Goal: Use online tool/utility: Utilize a website feature to perform a specific function

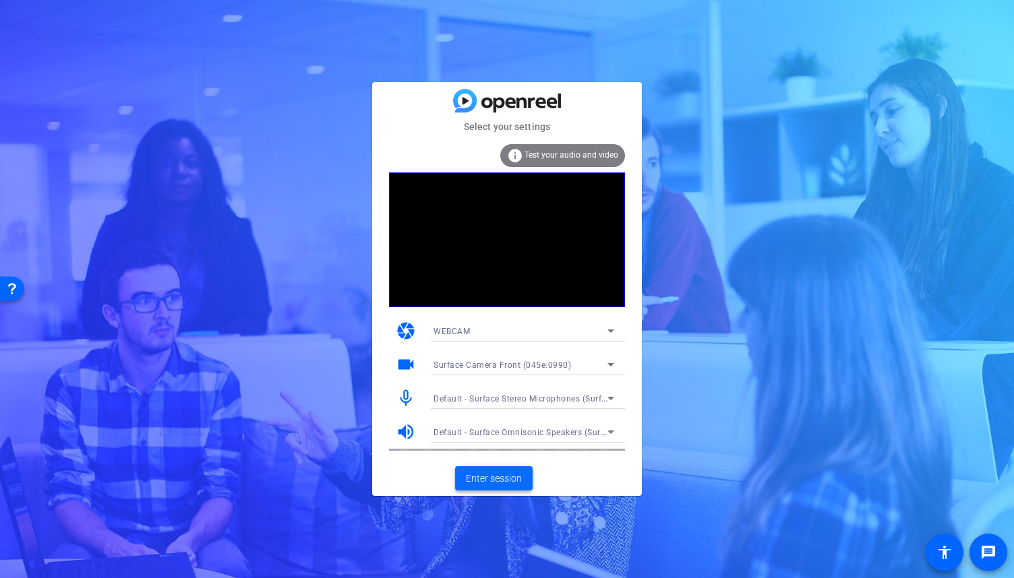
click at [515, 479] on span "Enter session" at bounding box center [494, 479] width 56 height 14
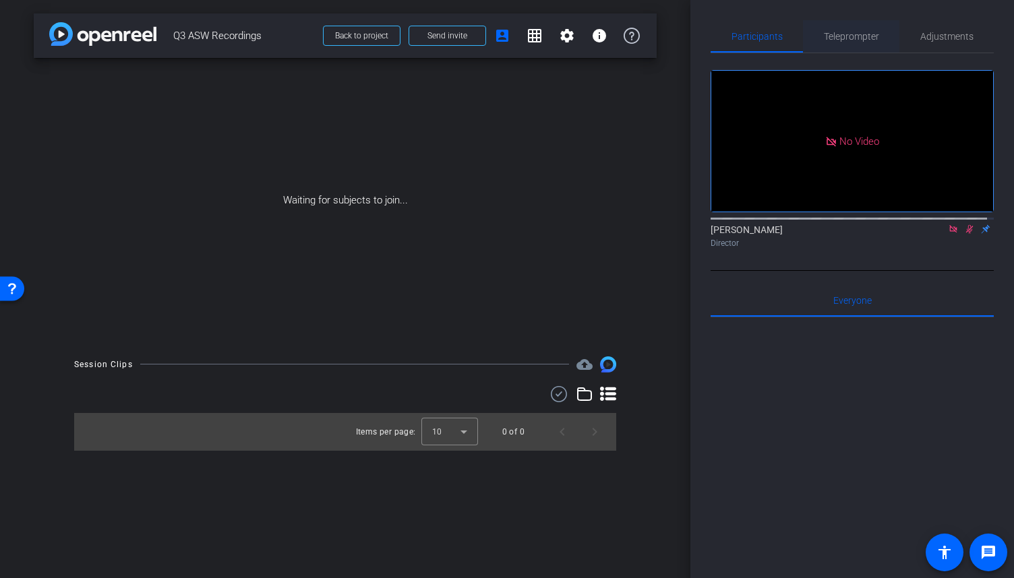
click at [862, 36] on span "Teleprompter" at bounding box center [851, 36] width 55 height 9
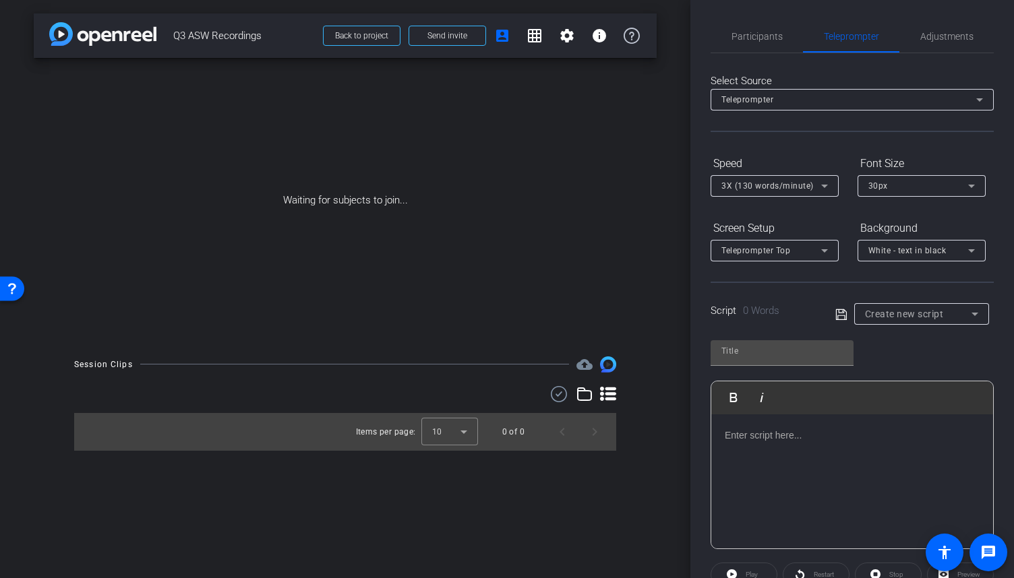
click at [853, 452] on div at bounding box center [852, 482] width 282 height 135
click at [822, 437] on p at bounding box center [852, 435] width 255 height 15
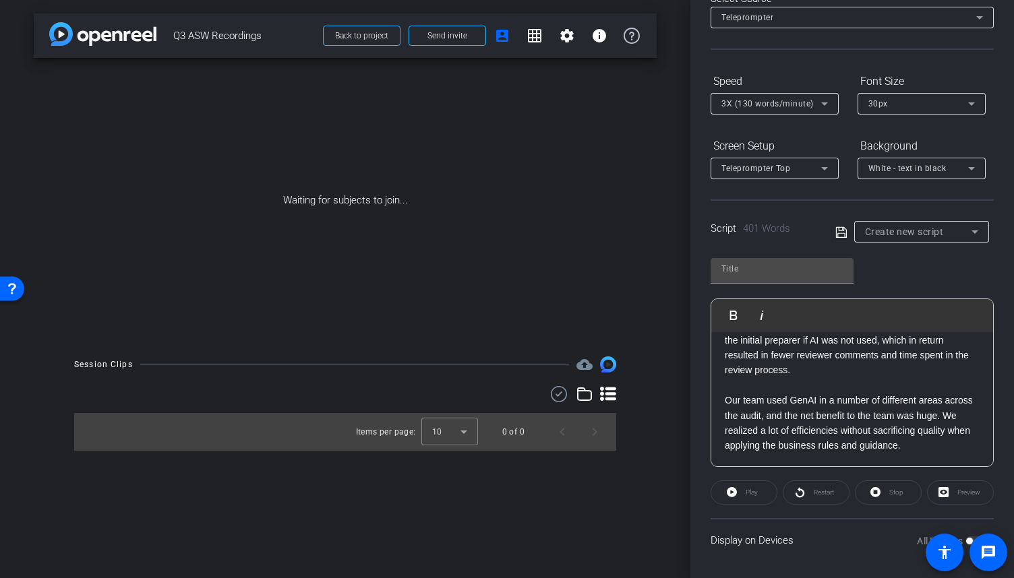
scroll to position [85, 0]
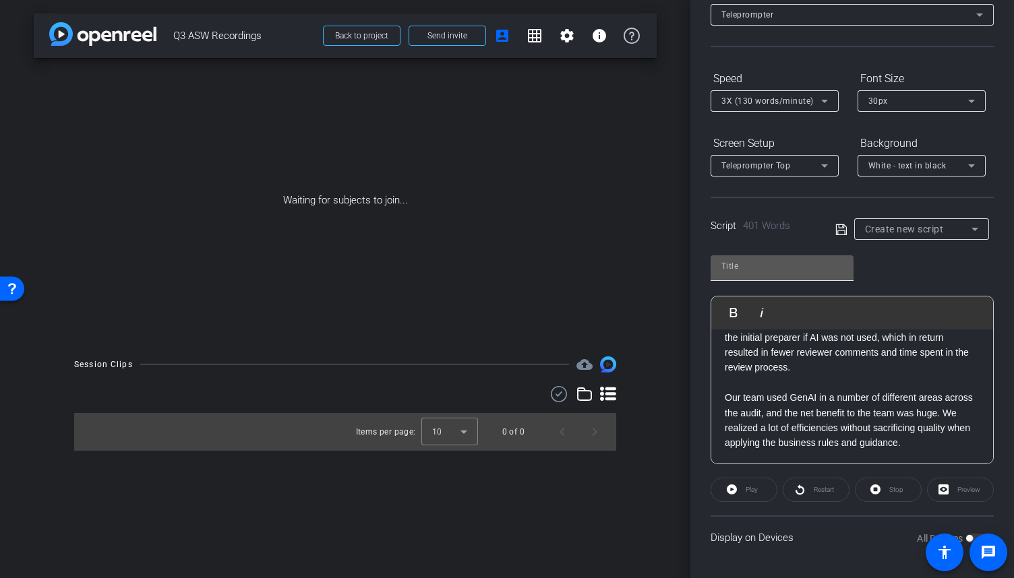
click at [767, 266] on input "text" at bounding box center [781, 266] width 121 height 16
type input "[PERSON_NAME] and [PERSON_NAME]"
click at [835, 230] on icon at bounding box center [841, 230] width 12 height 16
